Goal: Task Accomplishment & Management: Manage account settings

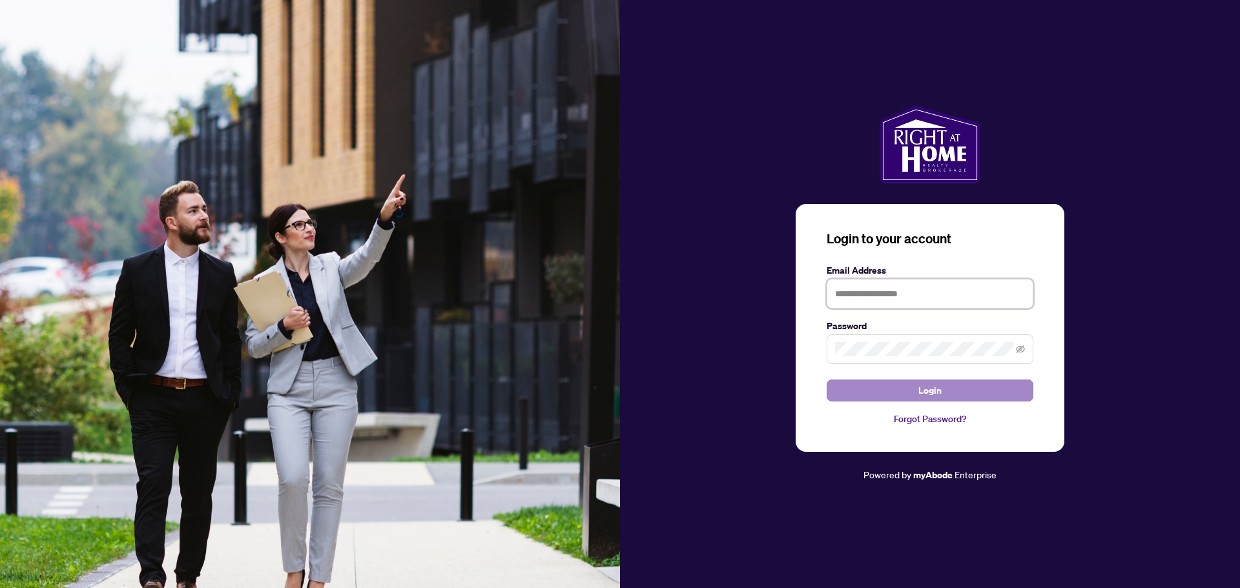
type input "**********"
click at [871, 380] on button "Login" at bounding box center [930, 391] width 207 height 22
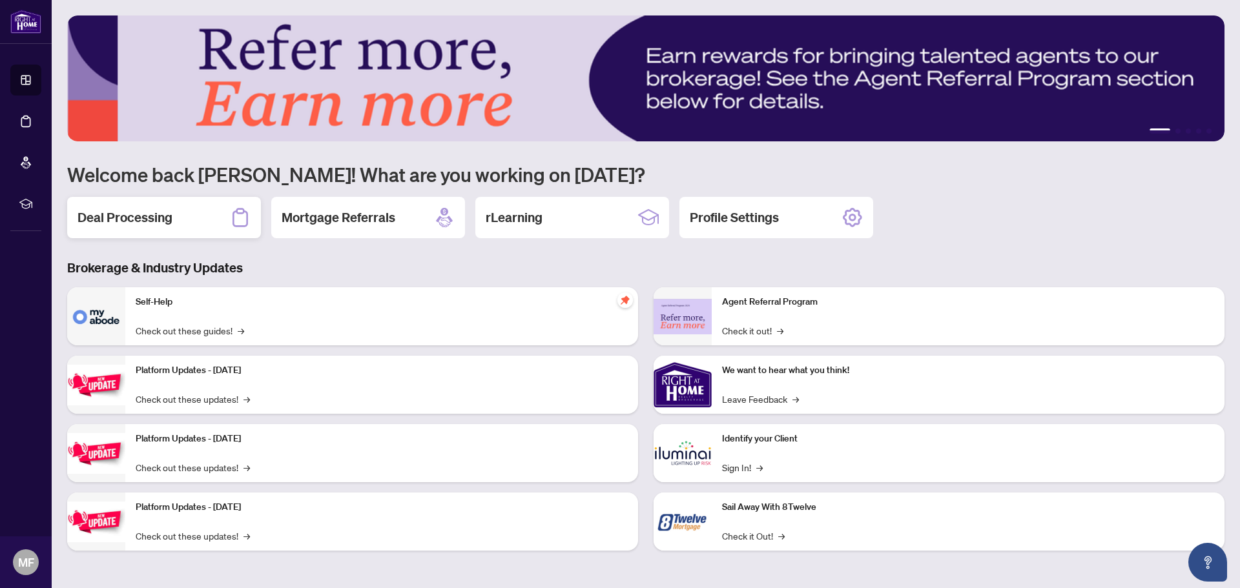
click at [136, 219] on h2 "Deal Processing" at bounding box center [125, 218] width 95 height 18
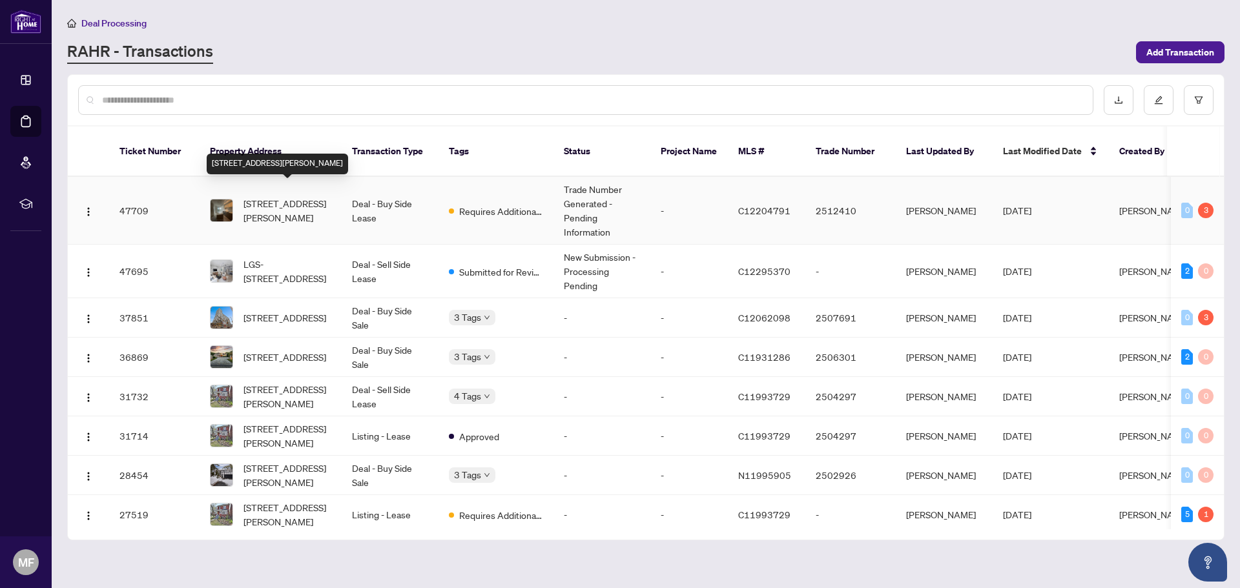
click at [297, 206] on span "[STREET_ADDRESS][PERSON_NAME]" at bounding box center [288, 210] width 88 height 28
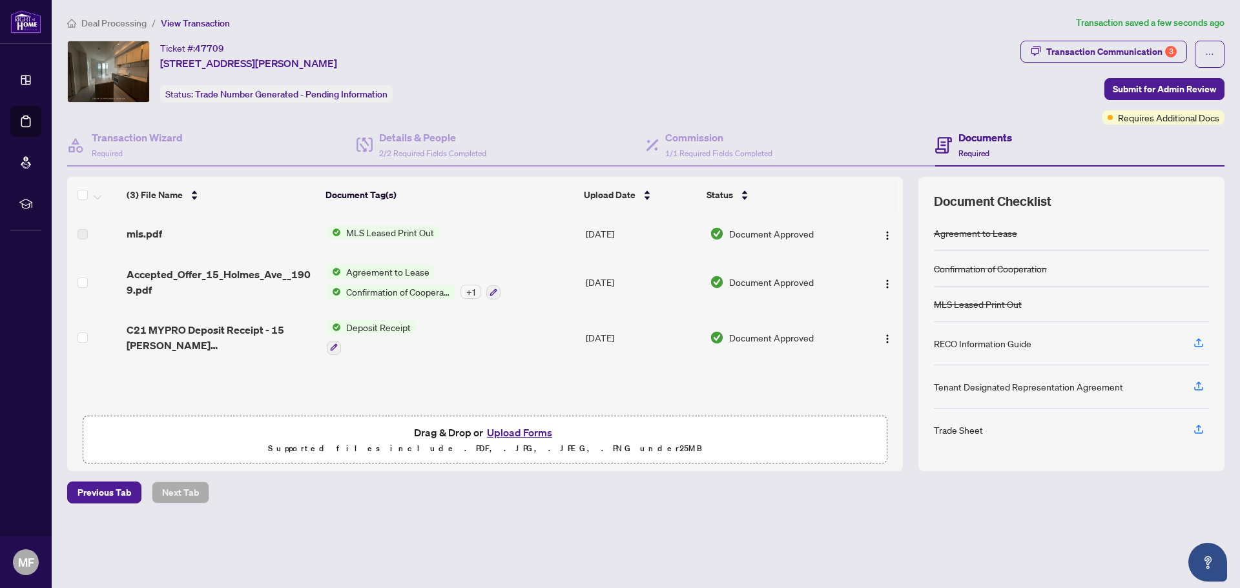
scroll to position [1, 0]
click at [1200, 432] on icon "button" at bounding box center [1199, 430] width 12 height 12
click at [955, 145] on div "Documents Required" at bounding box center [973, 145] width 77 height 30
click at [1091, 54] on div "Transaction Communication 3" at bounding box center [1111, 51] width 130 height 21
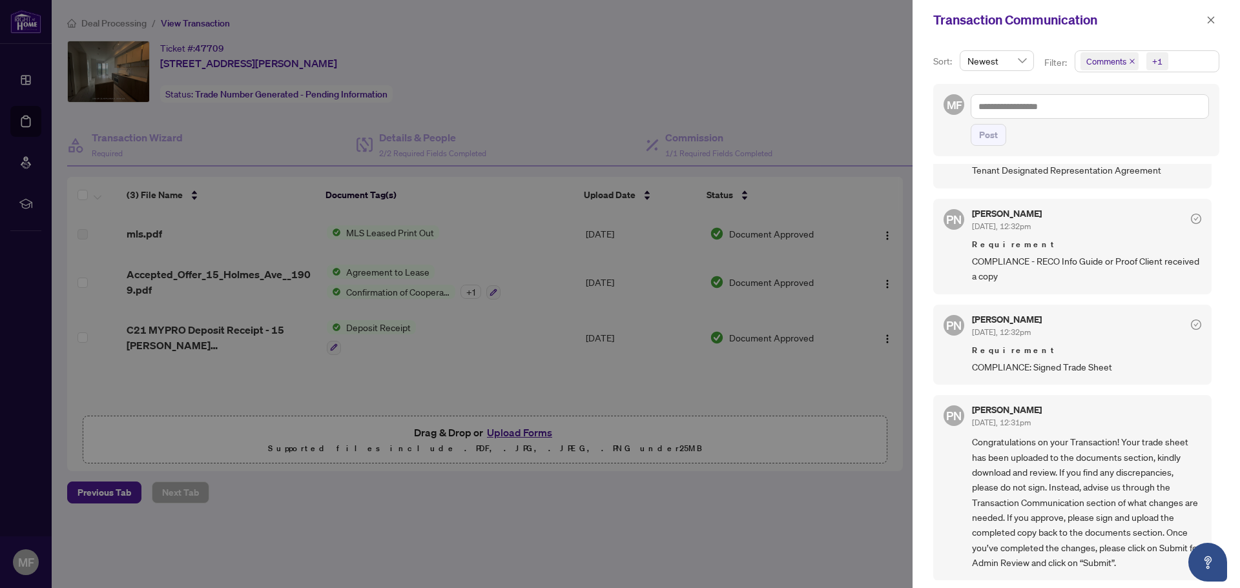
scroll to position [3, 0]
click at [1047, 366] on span "COMPLIANCE: Signed Trade Sheet" at bounding box center [1086, 364] width 229 height 15
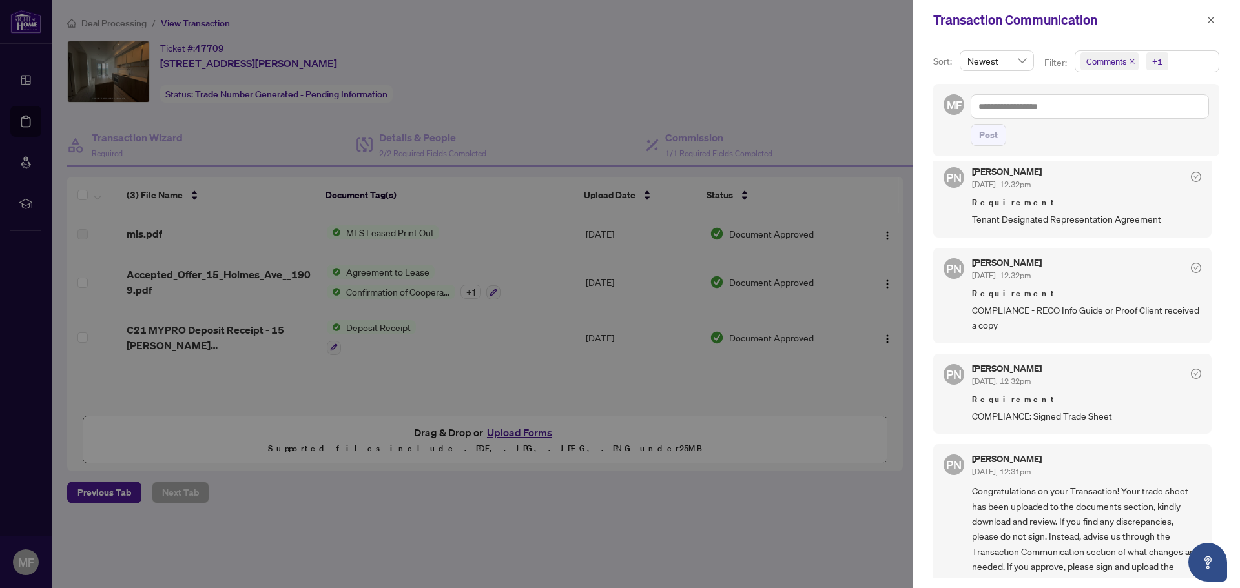
scroll to position [0, 0]
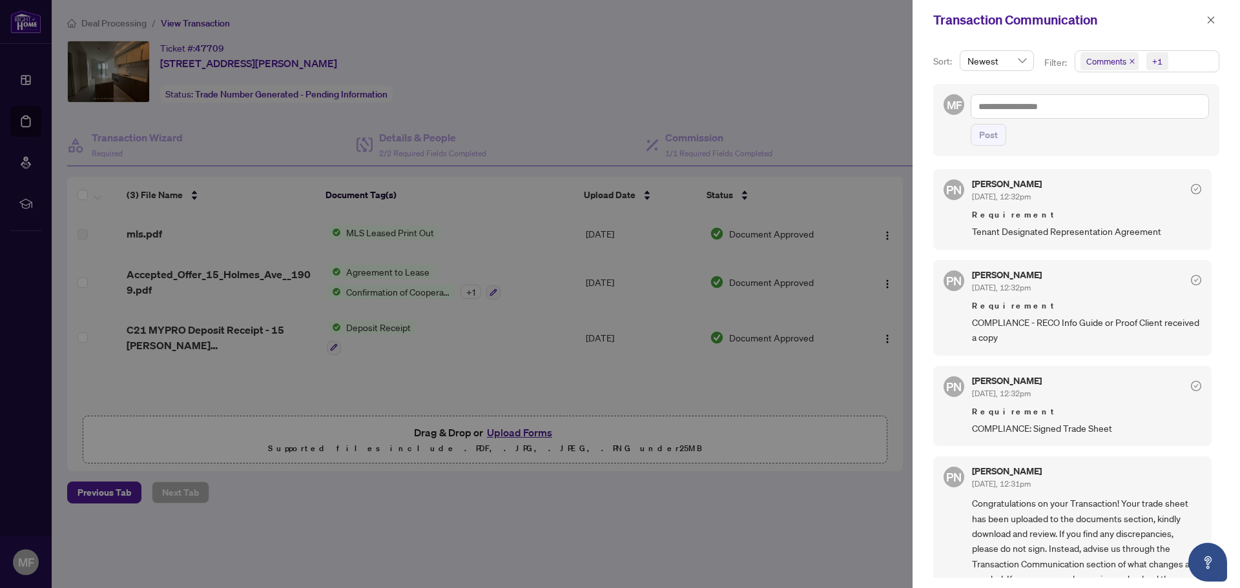
click at [523, 519] on div at bounding box center [620, 294] width 1240 height 588
click at [1208, 21] on icon "close" at bounding box center [1211, 20] width 9 height 9
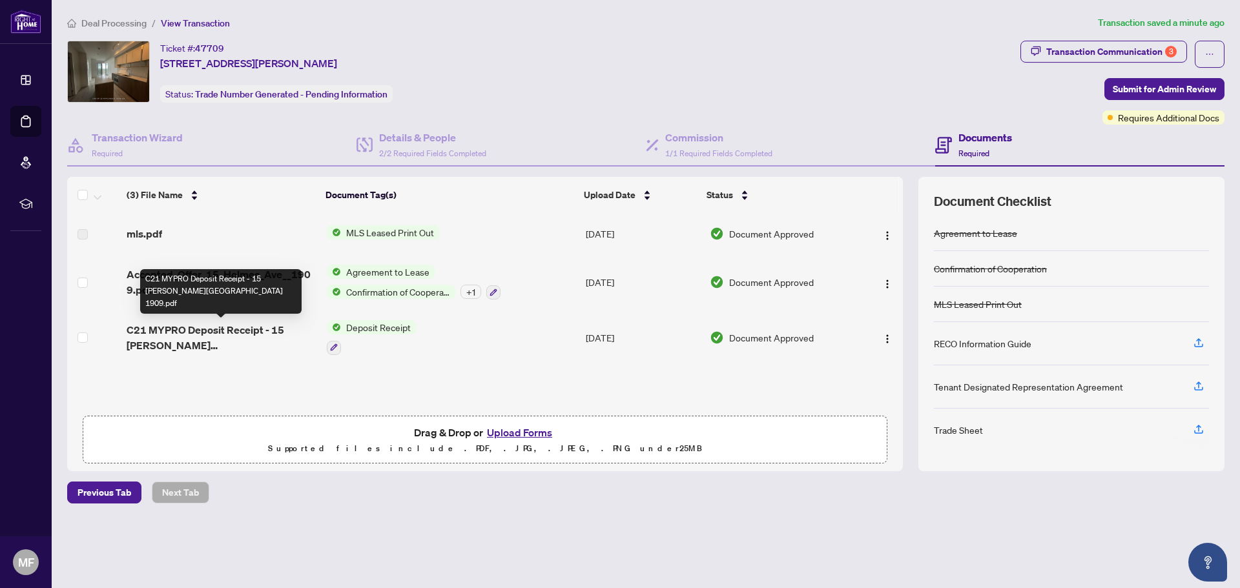
scroll to position [1, 0]
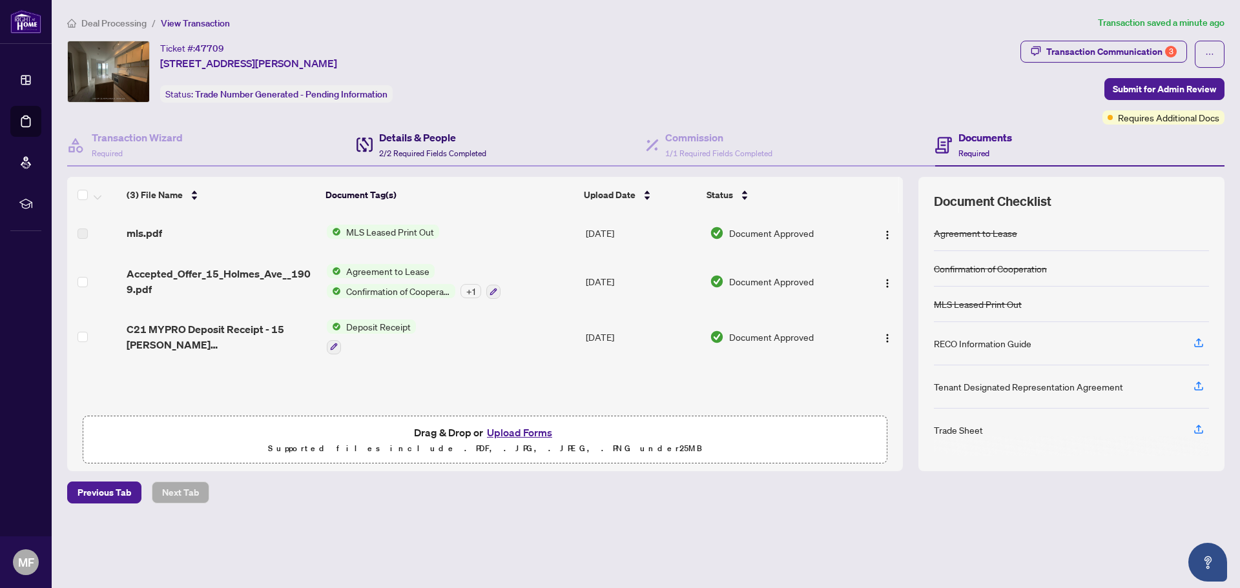
click at [415, 151] on span "2/2 Required Fields Completed" at bounding box center [432, 154] width 107 height 10
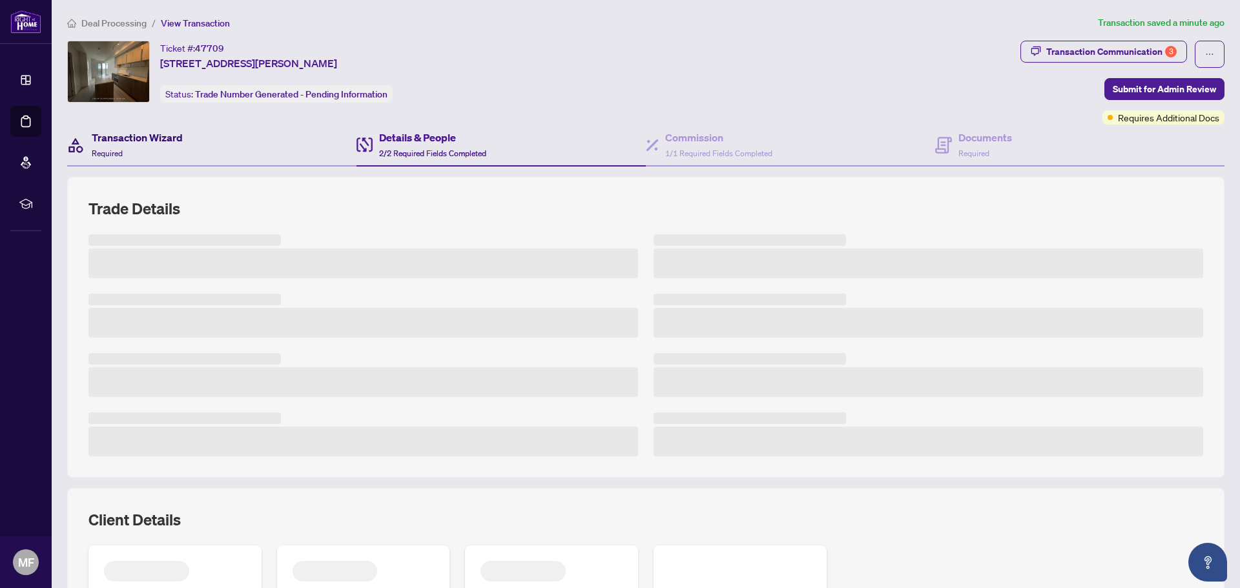
click at [158, 152] on div "Transaction Wizard Required" at bounding box center [137, 145] width 91 height 30
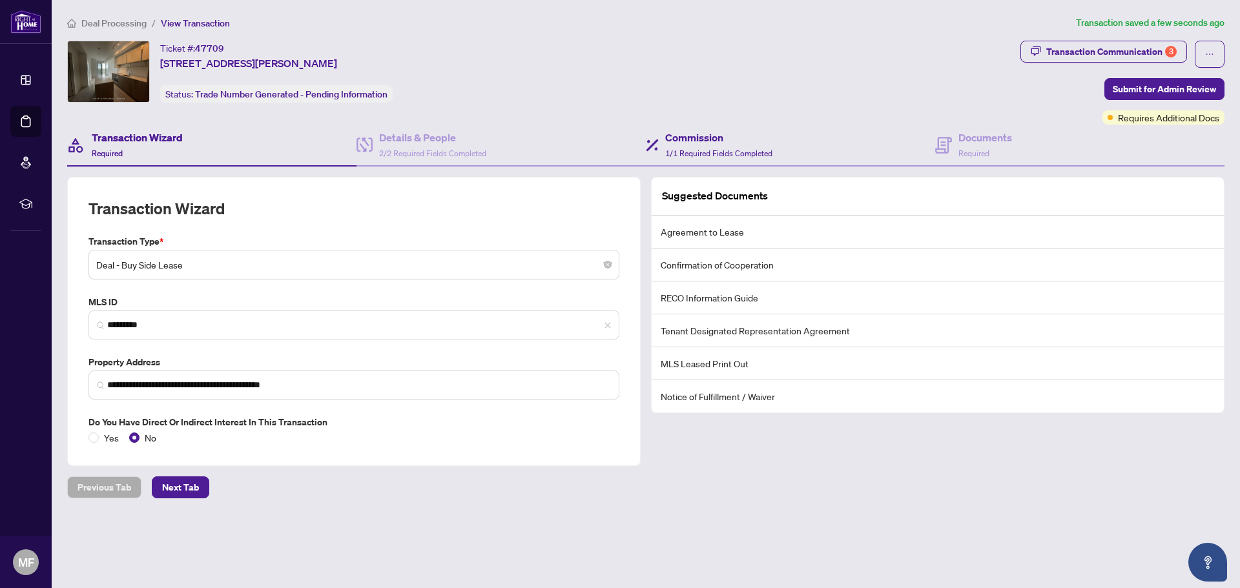
click at [707, 163] on div "Commission 1/1 Required Fields Completed" at bounding box center [790, 146] width 289 height 42
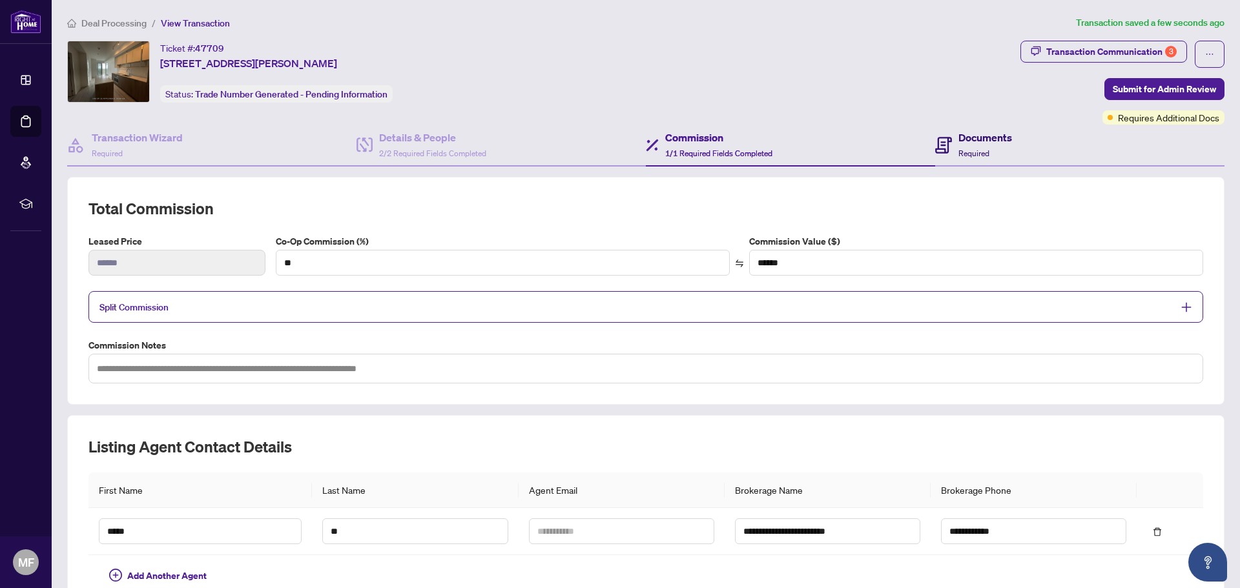
drag, startPoint x: 977, startPoint y: 142, endPoint x: 973, endPoint y: 160, distance: 17.9
click at [975, 142] on h4 "Documents" at bounding box center [986, 138] width 54 height 16
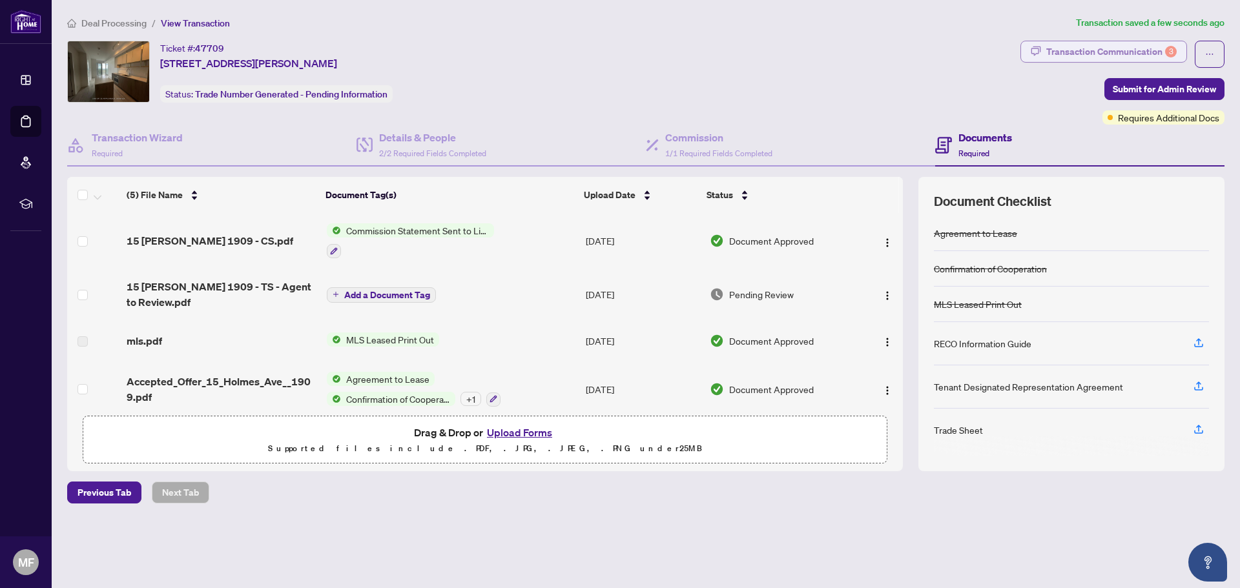
click at [1152, 52] on div "Transaction Communication 3" at bounding box center [1111, 51] width 130 height 21
type textarea "**********"
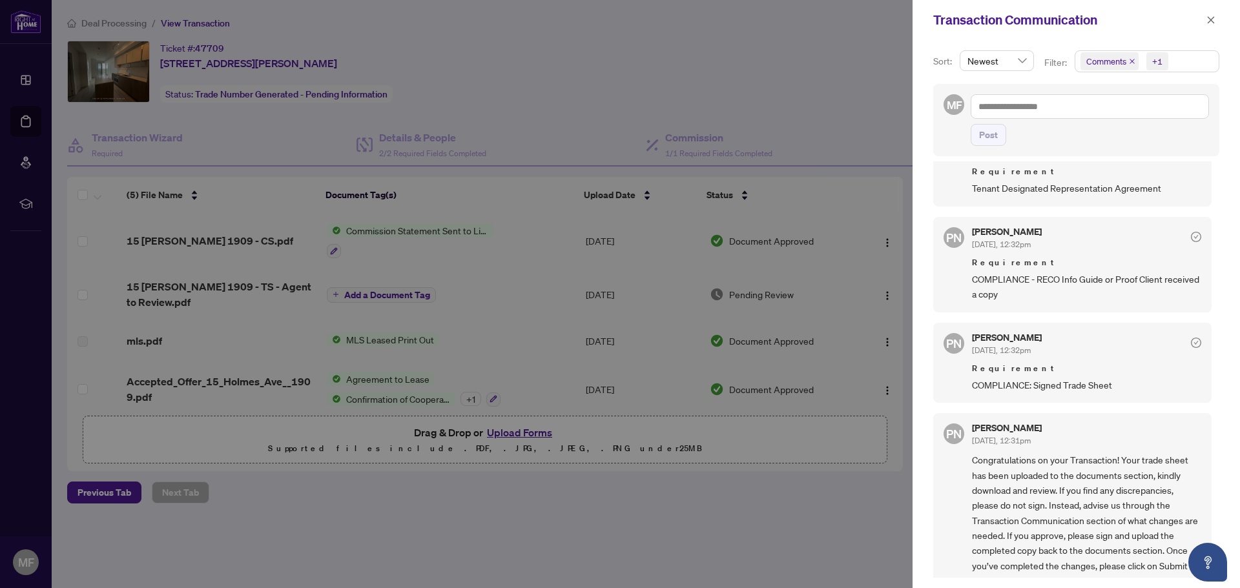
scroll to position [64, 0]
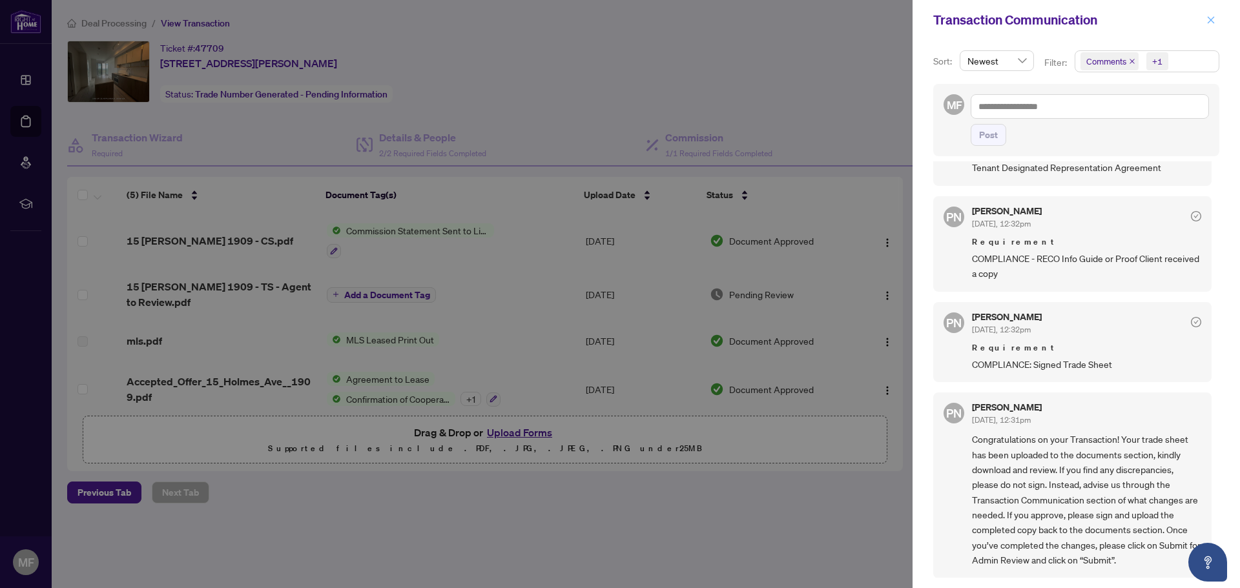
click at [1206, 23] on button "button" at bounding box center [1211, 20] width 17 height 16
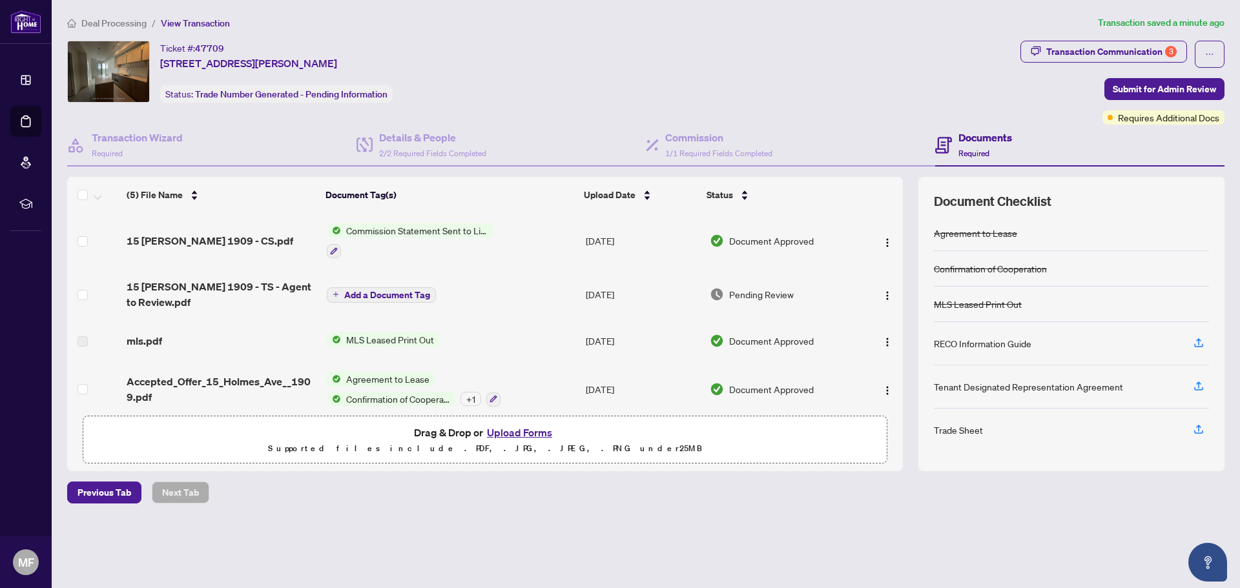
click at [1225, 63] on div "Transaction Communication 3 Submit for Admin Review Requires Additional Docs" at bounding box center [1122, 83] width 209 height 84
click at [1217, 61] on button "button" at bounding box center [1210, 54] width 30 height 27
click at [495, 88] on div "Ticket #: 47709 [STREET_ADDRESS][PERSON_NAME] Status: Trade Number Generated - …" at bounding box center [541, 72] width 948 height 62
click at [302, 99] on span "Trade Number Generated - Pending Information" at bounding box center [291, 94] width 192 height 12
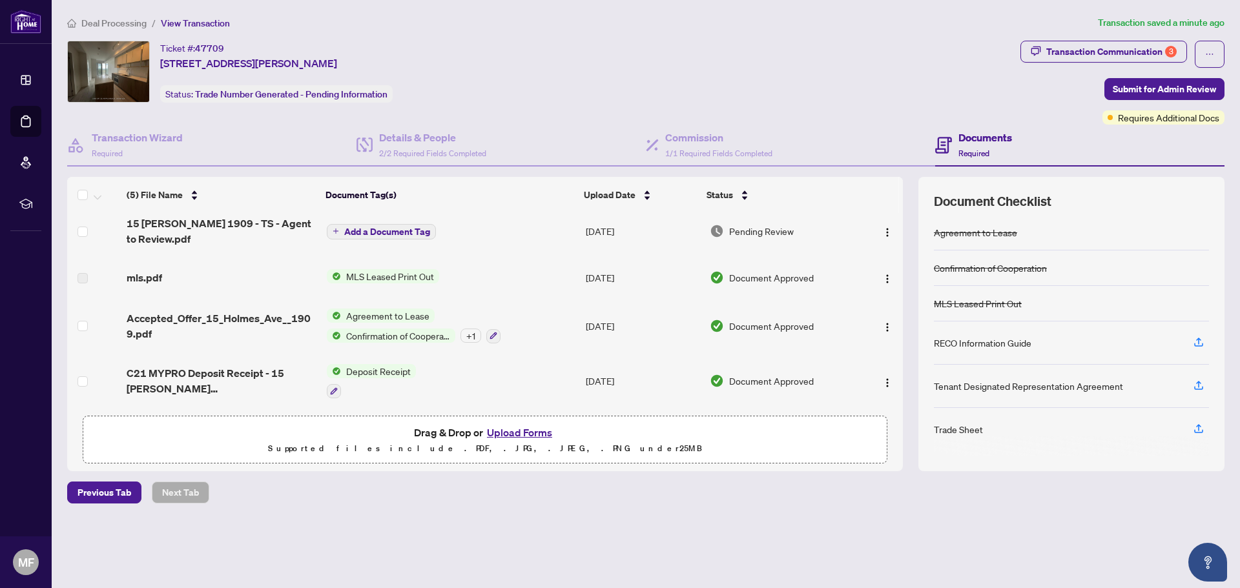
scroll to position [0, 0]
click at [1074, 47] on div "Transaction Communication 3" at bounding box center [1111, 51] width 130 height 21
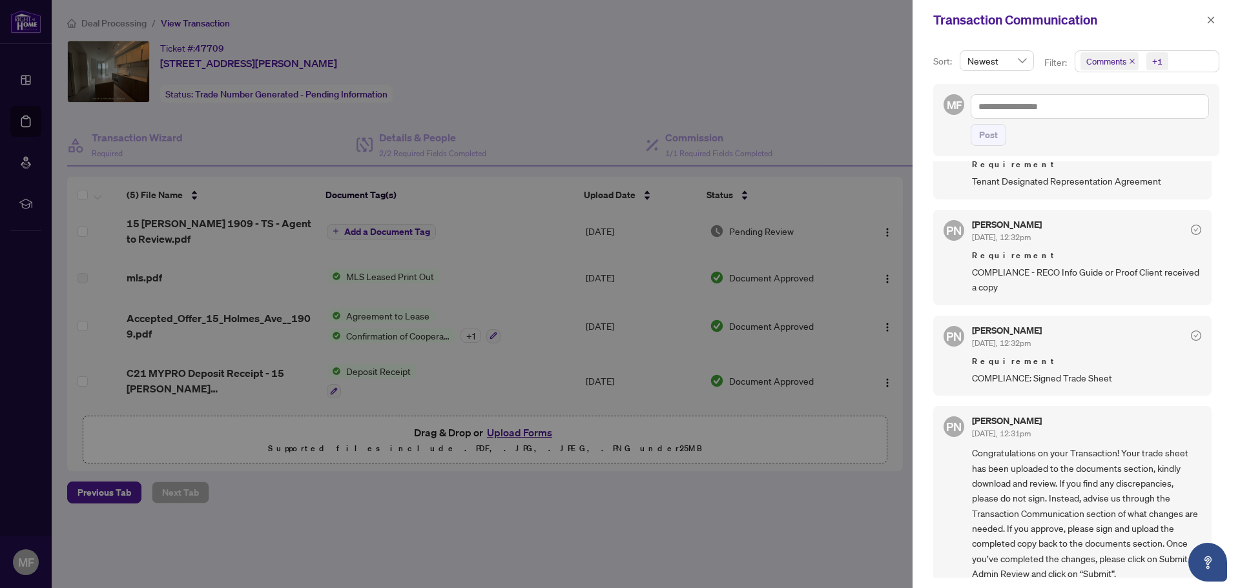
scroll to position [64, 0]
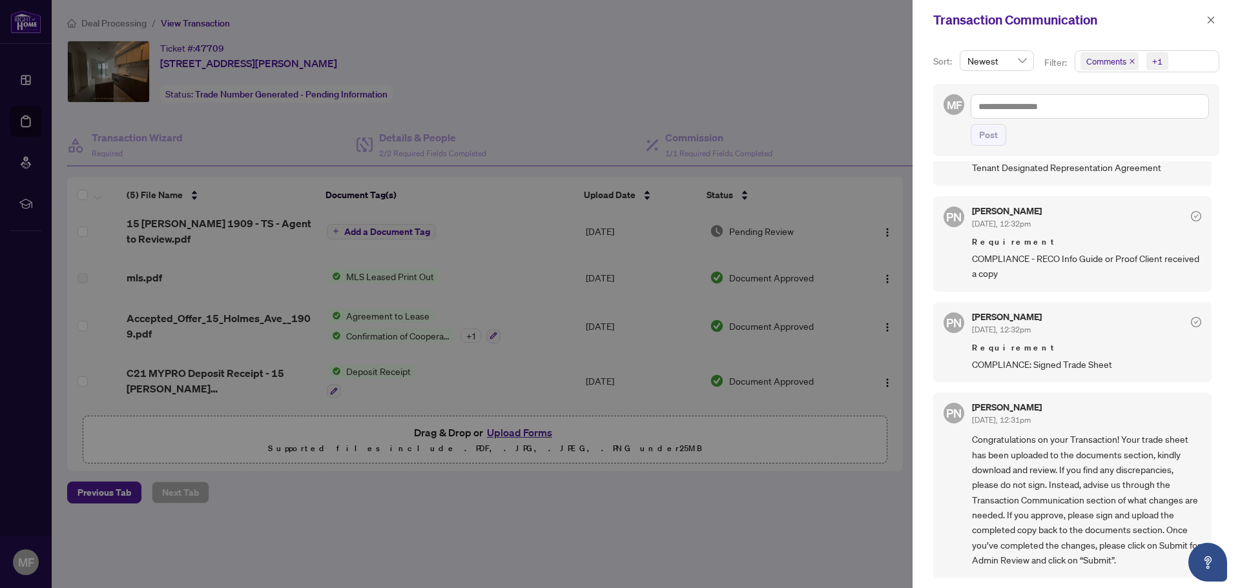
click at [1014, 331] on span "[DATE], 12:32pm" at bounding box center [1001, 330] width 59 height 10
click at [1030, 242] on span "Requirement" at bounding box center [1086, 242] width 229 height 13
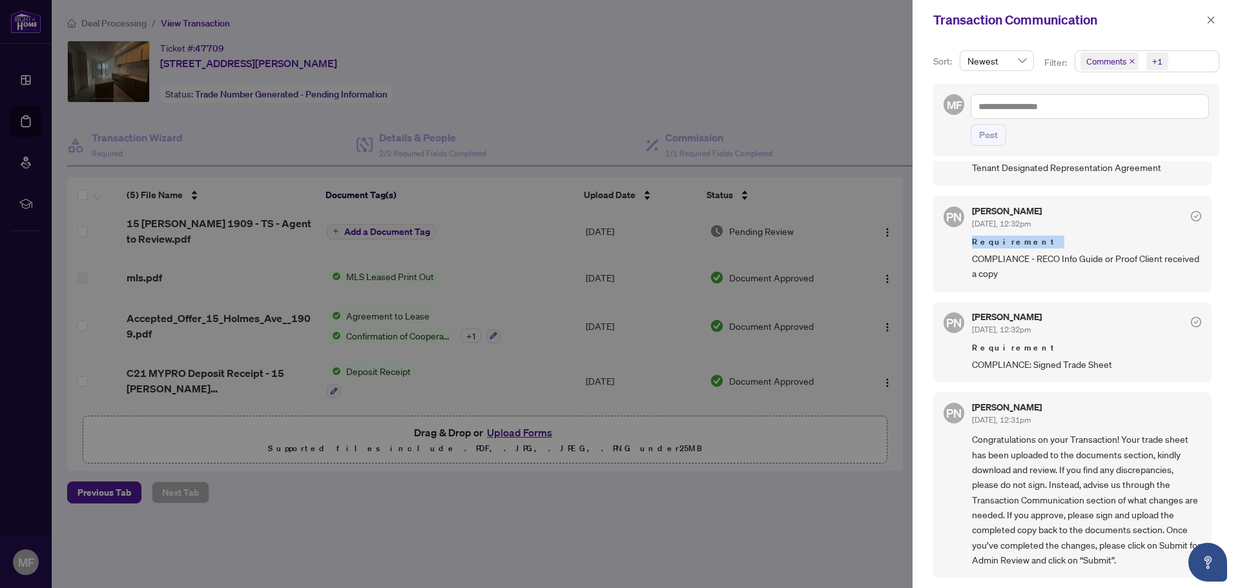
click at [1034, 245] on span "Requirement" at bounding box center [1086, 242] width 229 height 13
click at [1037, 247] on span "Requirement" at bounding box center [1086, 242] width 229 height 13
click at [1059, 363] on span "COMPLIANCE: Signed Trade Sheet" at bounding box center [1086, 364] width 229 height 15
drag, startPoint x: 1059, startPoint y: 363, endPoint x: 1090, endPoint y: 457, distance: 99.5
click at [1059, 364] on span "COMPLIANCE: Signed Trade Sheet" at bounding box center [1086, 364] width 229 height 15
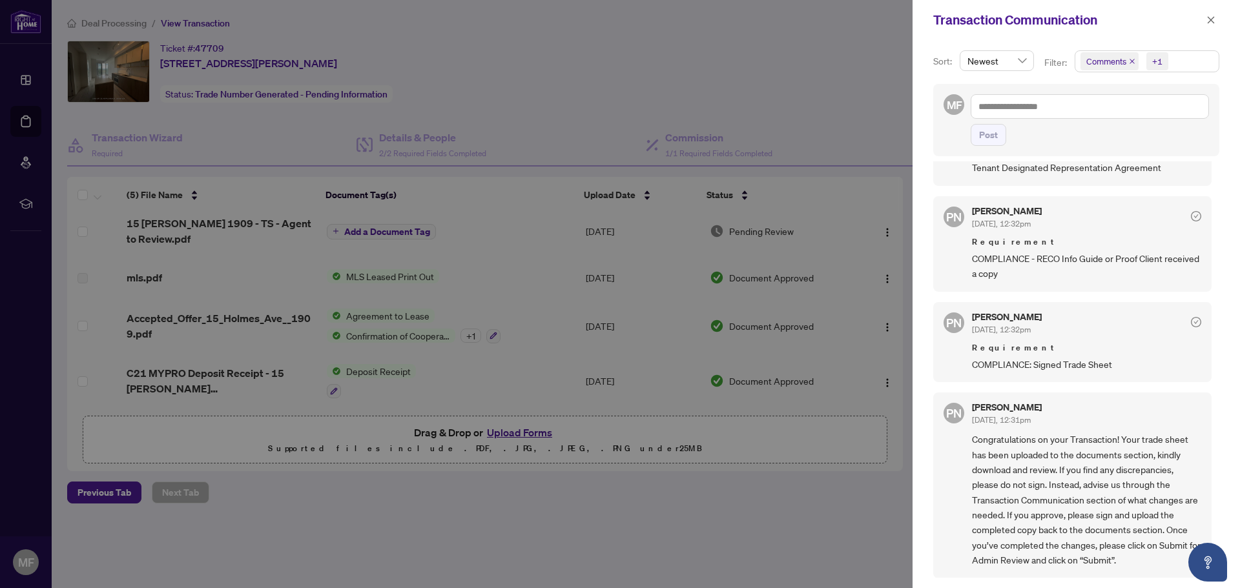
click at [1092, 461] on span "Congratulations on your Transaction! Your trade sheet has been uploaded to the …" at bounding box center [1086, 500] width 229 height 136
click at [1089, 464] on span "Congratulations on your Transaction! Your trade sheet has been uploaded to the …" at bounding box center [1086, 500] width 229 height 136
click at [1087, 465] on span "Congratulations on your Transaction! Your trade sheet has been uploaded to the …" at bounding box center [1086, 500] width 229 height 136
click at [1208, 19] on icon "close" at bounding box center [1211, 20] width 9 height 9
